Goal: Browse casually

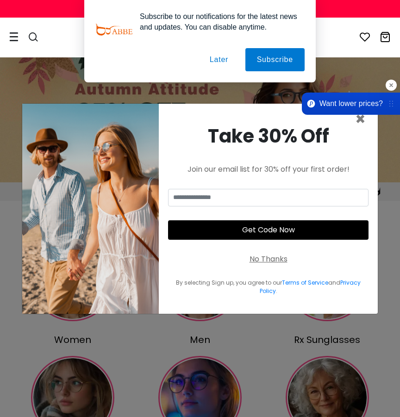
click at [345, 103] on span "Want lower prices?" at bounding box center [351, 103] width 63 height 9
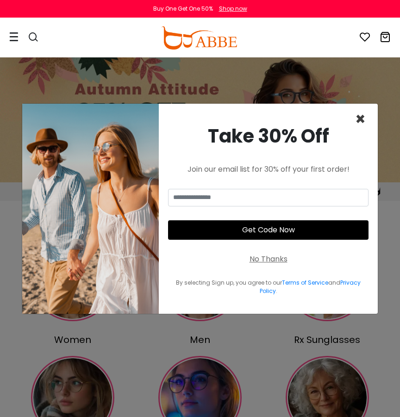
click at [360, 121] on span "×" at bounding box center [360, 119] width 11 height 24
